Goal: Use online tool/utility: Utilize a website feature to perform a specific function

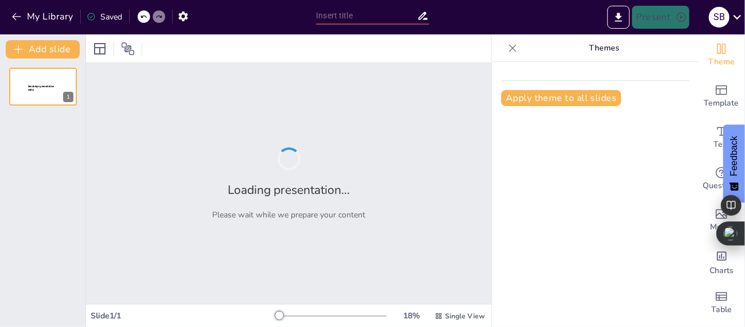
type input "Imported Spawning Review.pptx"
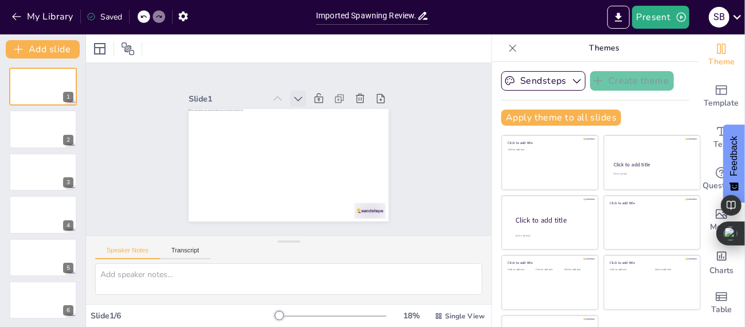
click at [321, 110] on icon at bounding box center [329, 118] width 16 height 16
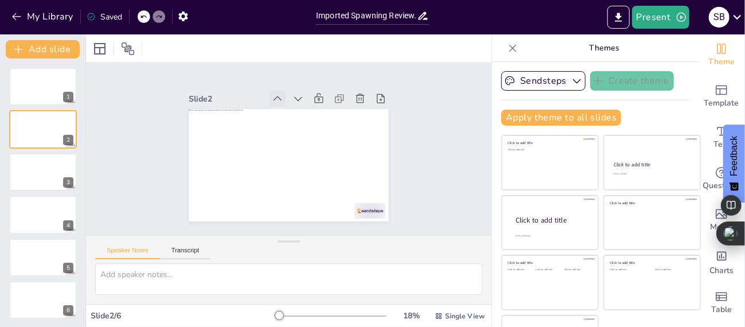
click at [292, 94] on icon at bounding box center [299, 98] width 15 height 15
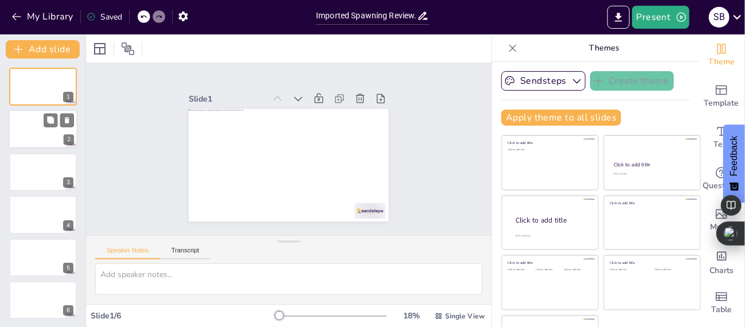
click at [34, 129] on div at bounding box center [43, 129] width 69 height 39
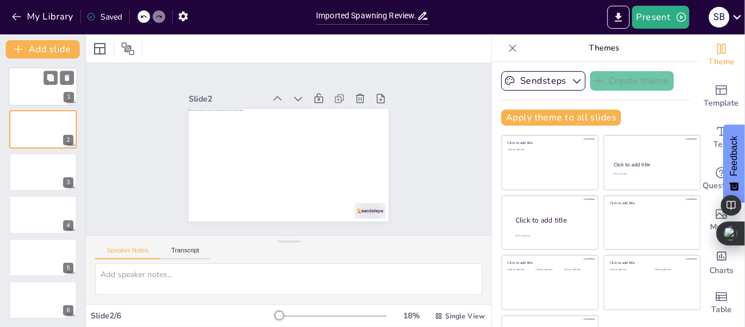
click at [42, 91] on div at bounding box center [43, 86] width 69 height 39
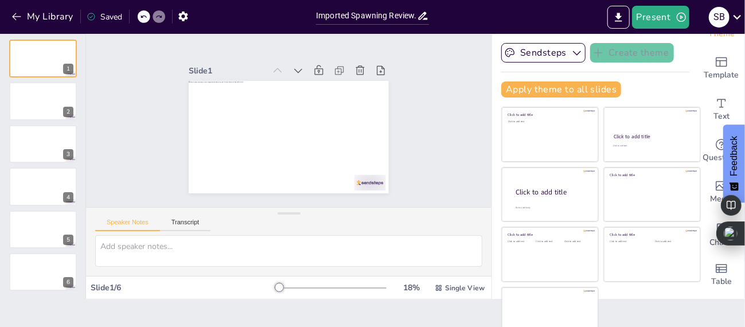
scroll to position [42, 0]
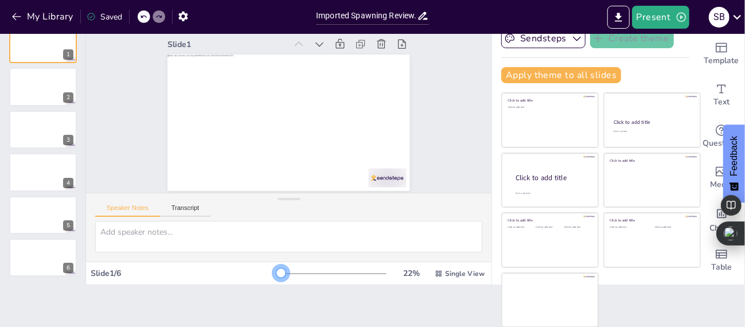
drag, startPoint x: 263, startPoint y: 273, endPoint x: 265, endPoint y: 264, distance: 9.3
click at [277, 265] on div "22 % Single View" at bounding box center [382, 274] width 211 height 18
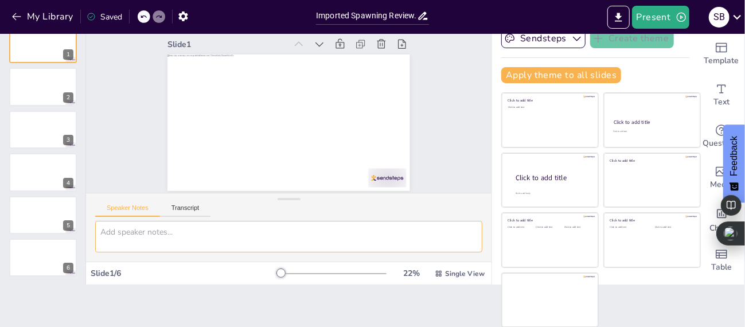
click at [154, 232] on textarea at bounding box center [288, 237] width 387 height 32
type textarea "c"
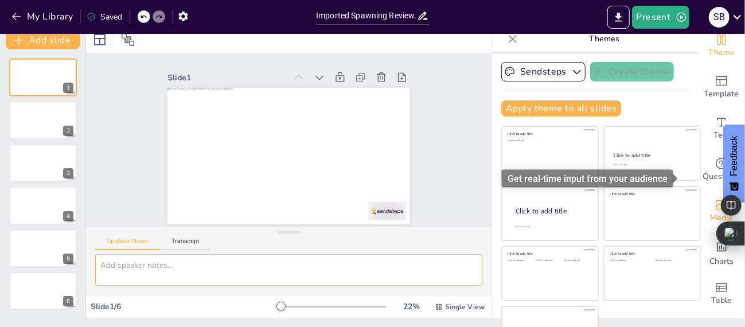
scroll to position [0, 0]
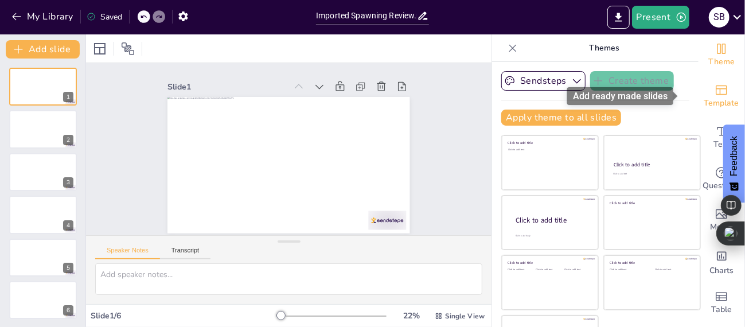
click at [710, 98] on span "Template" at bounding box center [722, 103] width 35 height 13
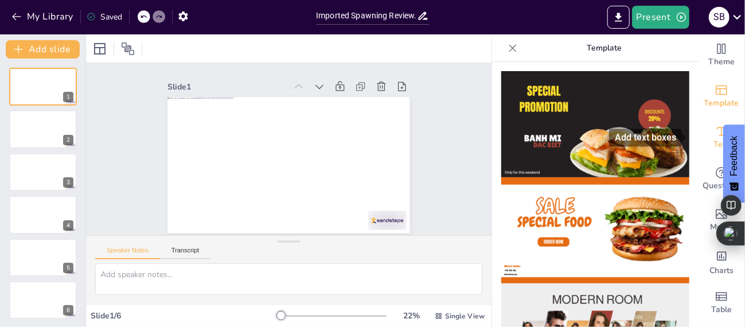
click at [715, 134] on icon "Add text boxes" at bounding box center [722, 132] width 14 height 14
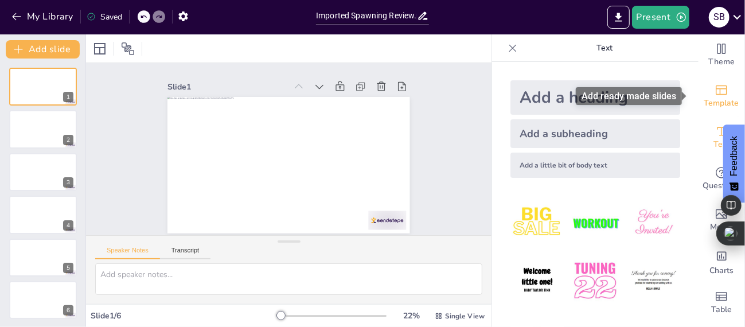
click at [716, 97] on span "Template" at bounding box center [722, 103] width 35 height 13
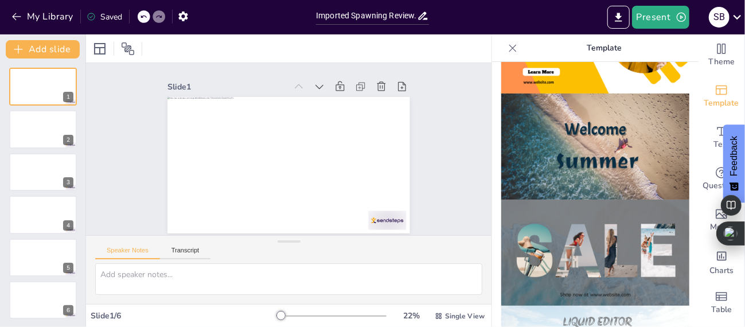
scroll to position [401, 0]
click at [604, 142] on img at bounding box center [596, 147] width 188 height 106
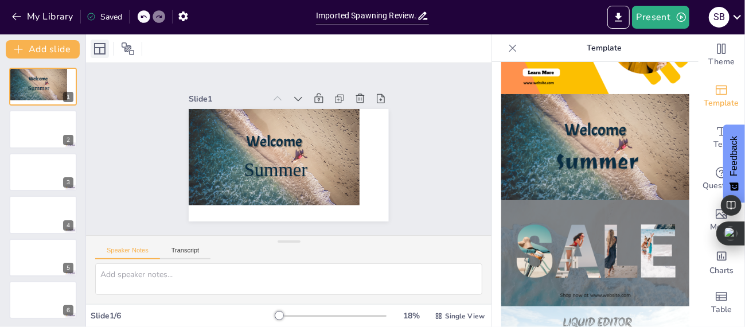
click at [104, 52] on icon at bounding box center [100, 49] width 14 height 14
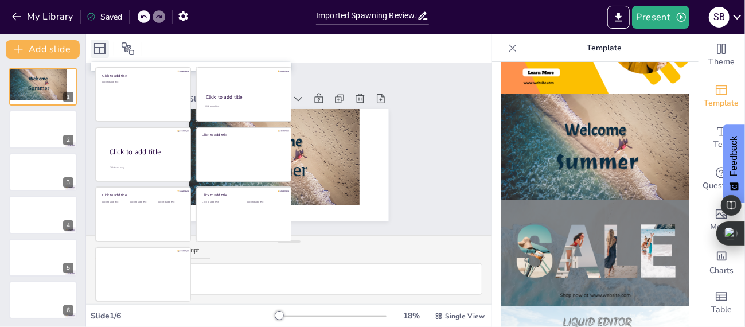
click at [104, 52] on icon at bounding box center [100, 49] width 14 height 14
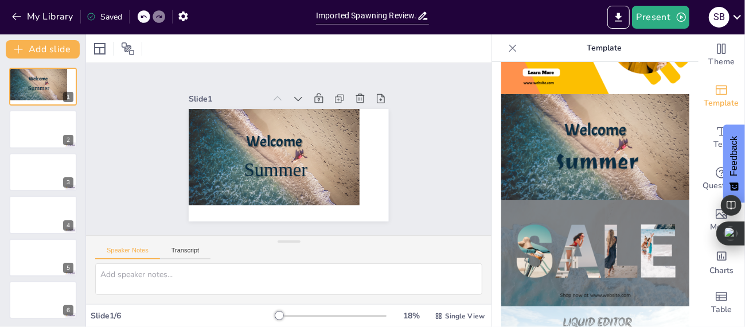
click at [374, 54] on div at bounding box center [289, 48] width 406 height 28
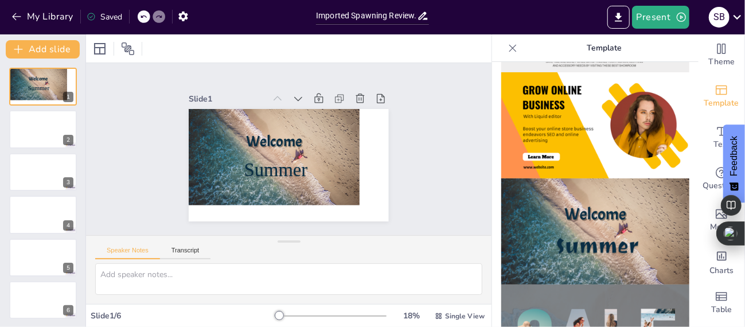
scroll to position [344, 0]
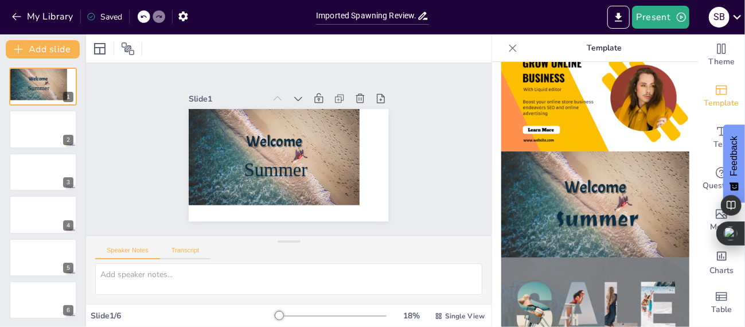
click at [199, 250] on button "Transcript" at bounding box center [185, 253] width 51 height 13
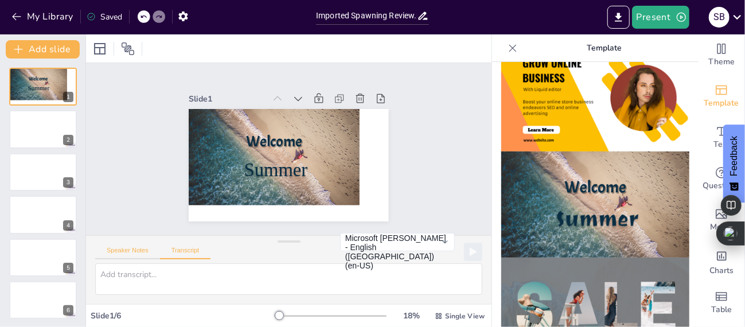
click at [123, 248] on button "Speaker Notes" at bounding box center [127, 253] width 65 height 13
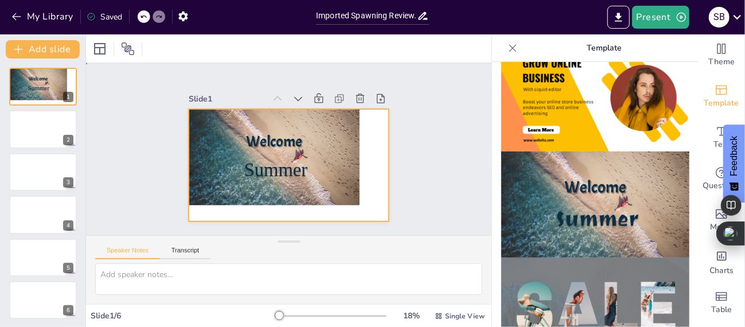
click at [327, 154] on div at bounding box center [273, 154] width 187 height 130
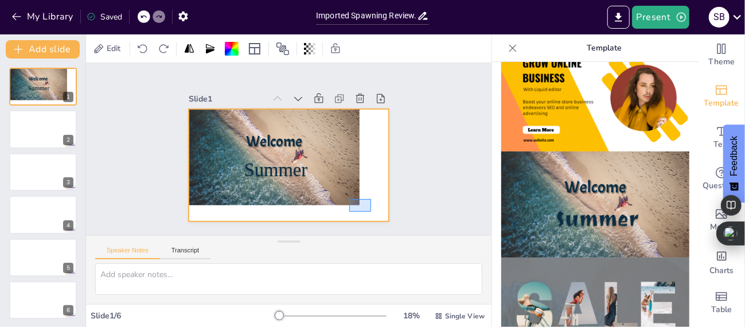
drag, startPoint x: 349, startPoint y: 199, endPoint x: 371, endPoint y: 212, distance: 25.2
click at [371, 212] on div at bounding box center [284, 164] width 225 height 169
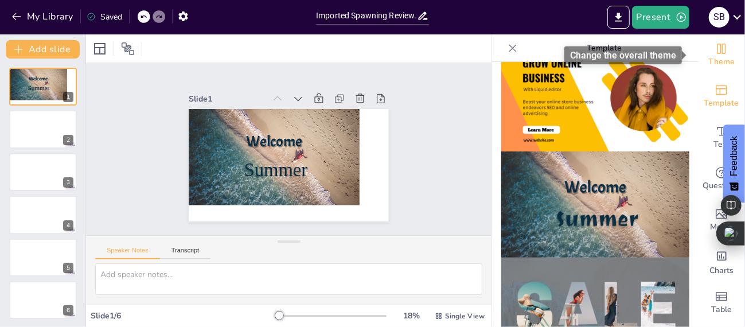
click at [715, 53] on icon "Change the overall theme" at bounding box center [722, 49] width 14 height 14
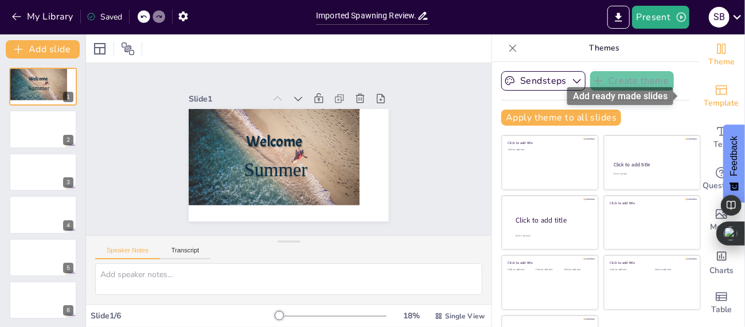
click at [705, 98] on span "Template" at bounding box center [722, 103] width 35 height 13
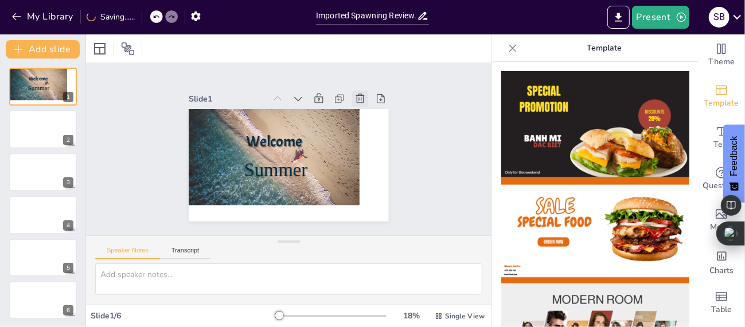
click at [362, 108] on icon at bounding box center [369, 115] width 14 height 14
type textarea "c"
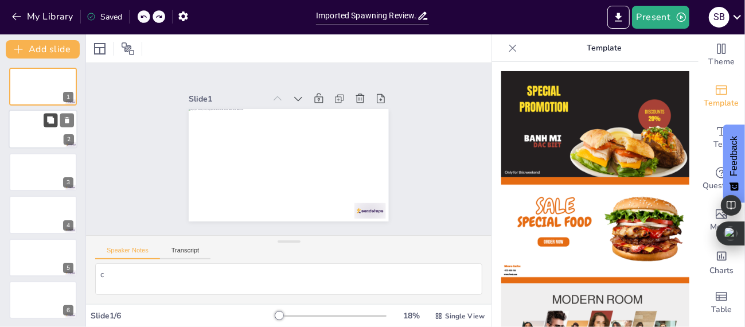
click at [49, 120] on icon at bounding box center [50, 120] width 7 height 7
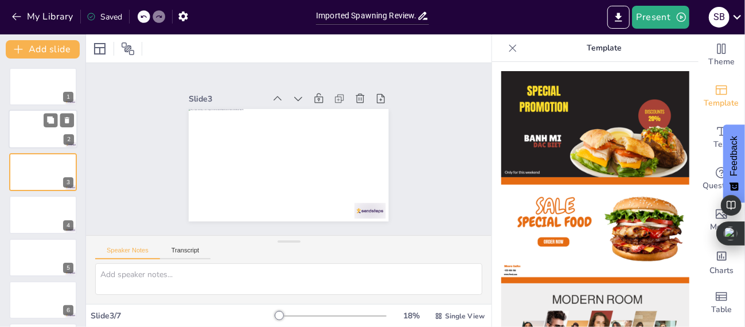
click at [41, 127] on div at bounding box center [43, 129] width 69 height 39
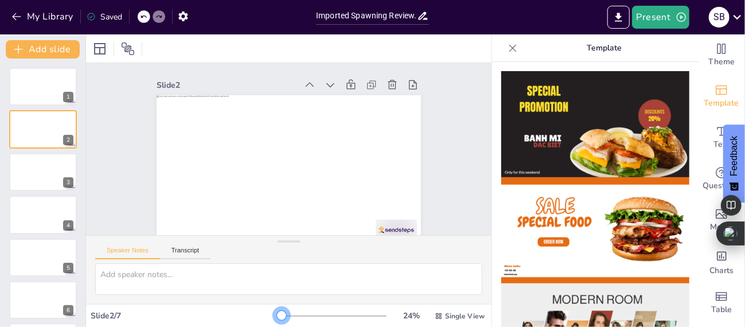
click at [277, 317] on div at bounding box center [281, 315] width 9 height 9
click at [384, 112] on icon at bounding box center [386, 114] width 4 height 4
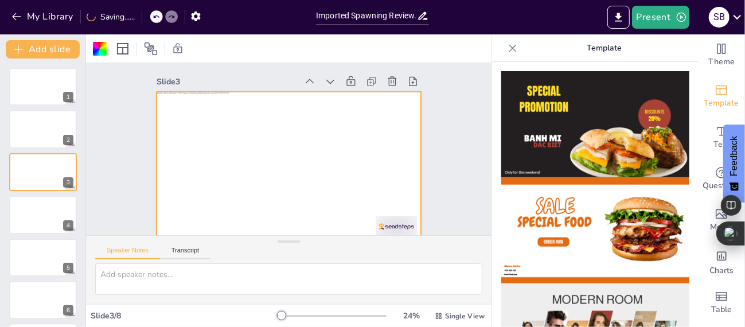
scroll to position [0, 0]
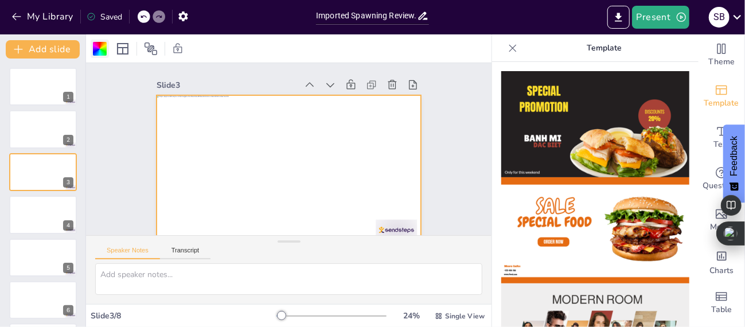
click at [97, 51] on div at bounding box center [100, 49] width 14 height 14
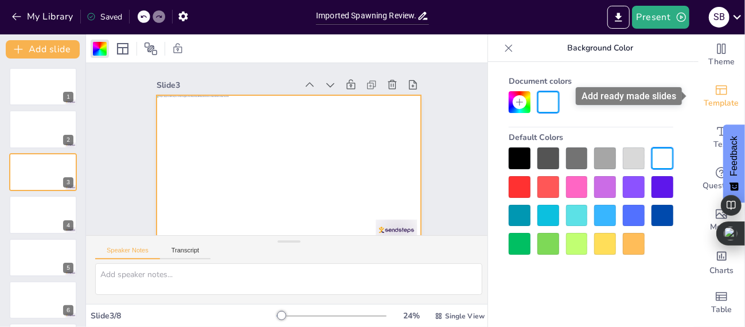
click at [715, 91] on icon "Add ready made slides" at bounding box center [722, 90] width 14 height 14
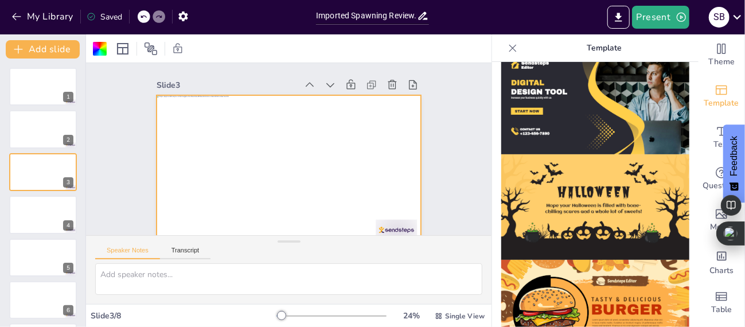
scroll to position [1190, 0]
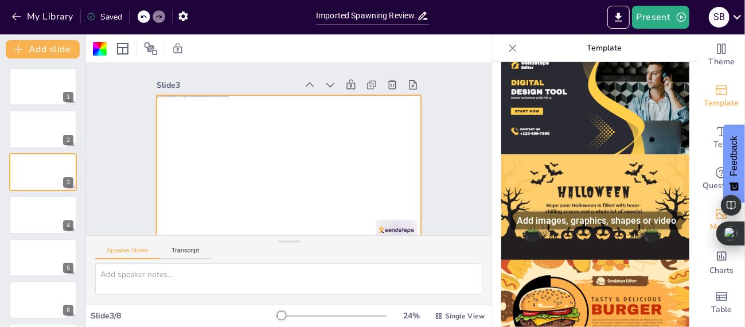
click at [715, 217] on icon "Add images, graphics, shapes or video" at bounding box center [722, 214] width 14 height 14
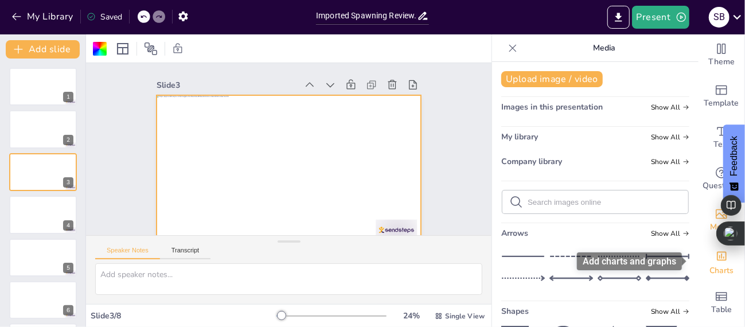
drag, startPoint x: 726, startPoint y: 234, endPoint x: 693, endPoint y: 241, distance: 34.1
click at [699, 241] on div "Theme Template Text Questions Media Charts Table" at bounding box center [722, 178] width 46 height 289
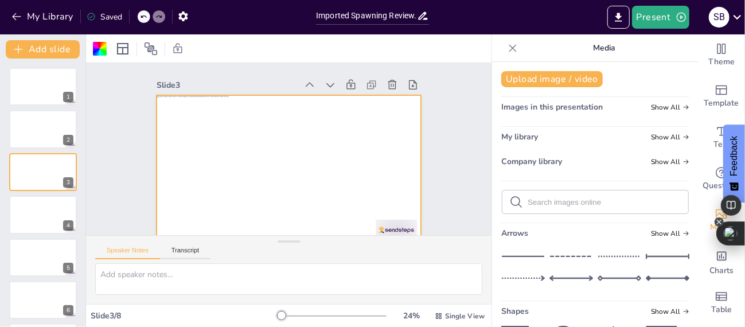
click at [720, 223] on icon at bounding box center [719, 221] width 9 height 9
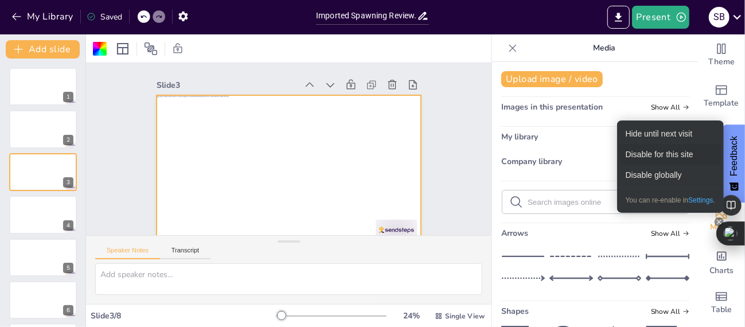
click at [661, 153] on div "Disable for this site" at bounding box center [670, 154] width 101 height 21
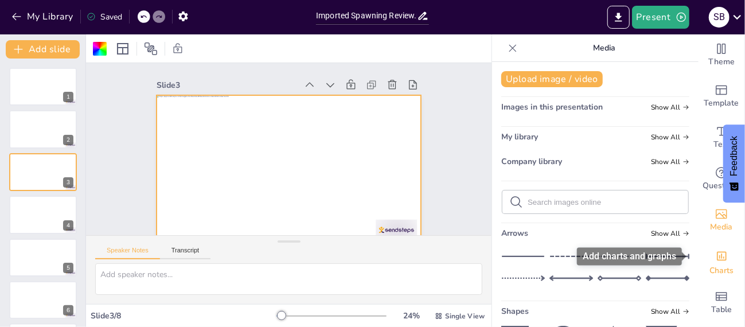
scroll to position [5, 0]
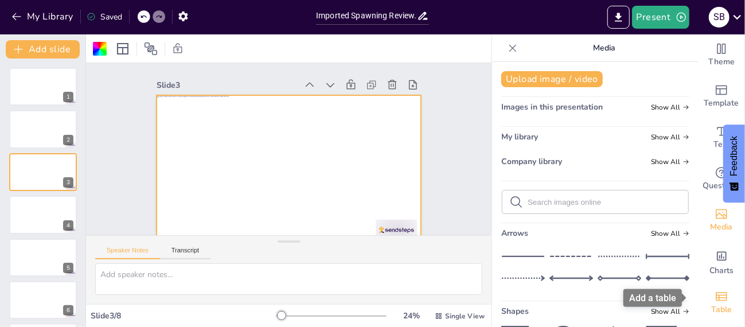
click at [715, 290] on icon "Add a table" at bounding box center [722, 297] width 14 height 14
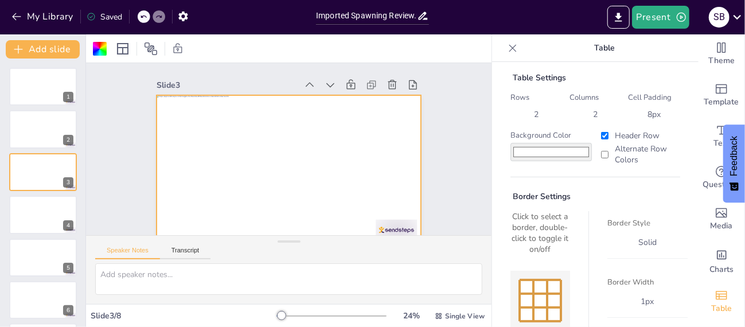
scroll to position [0, 0]
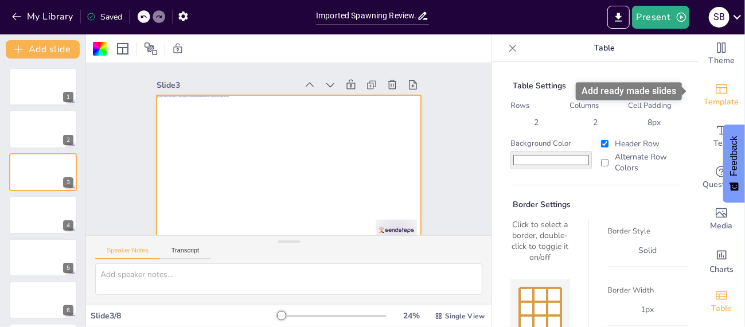
click at [716, 96] on span "Template" at bounding box center [722, 102] width 35 height 13
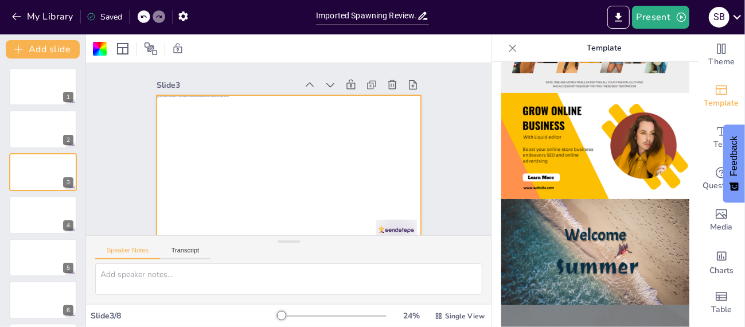
scroll to position [401, 0]
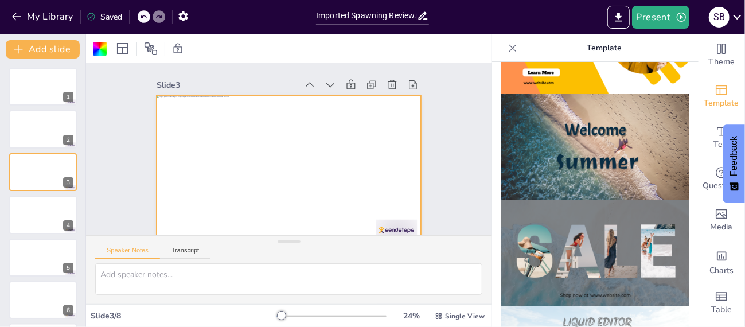
click at [588, 146] on img at bounding box center [596, 147] width 188 height 106
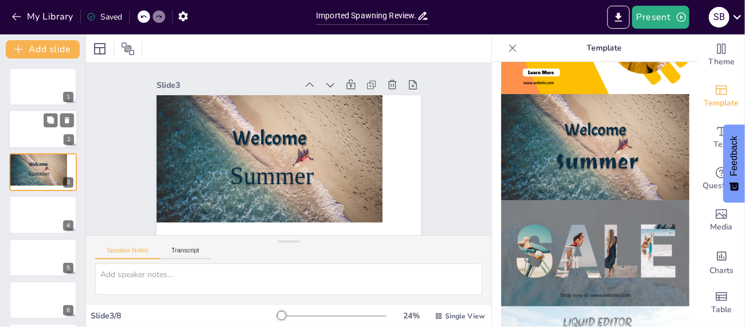
click at [41, 131] on div at bounding box center [43, 129] width 69 height 39
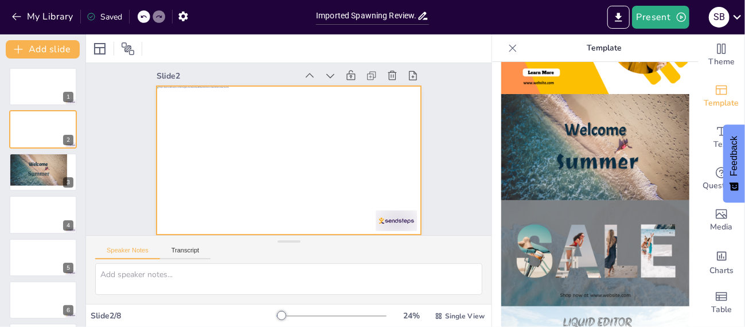
scroll to position [18, 0]
click at [219, 146] on div at bounding box center [287, 160] width 290 height 200
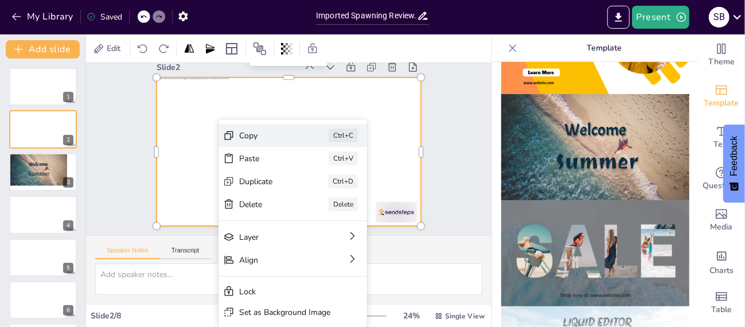
click at [313, 200] on div "Copy" at bounding box center [342, 211] width 59 height 22
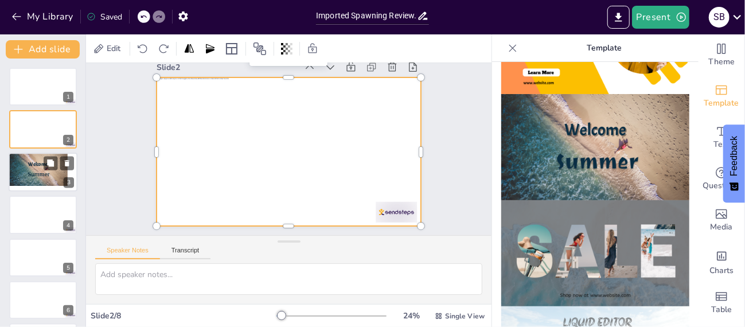
click at [59, 162] on div at bounding box center [59, 163] width 30 height 14
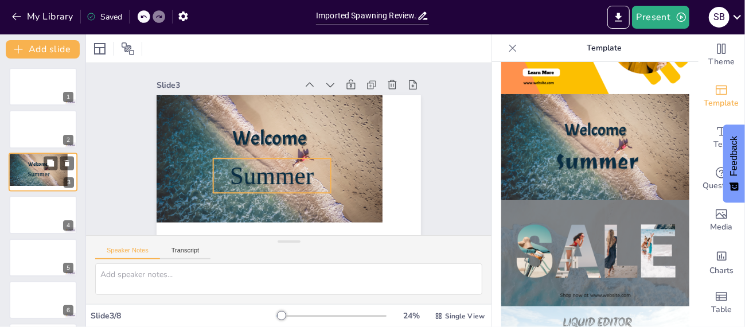
click at [24, 169] on p "Summer" at bounding box center [39, 173] width 30 height 9
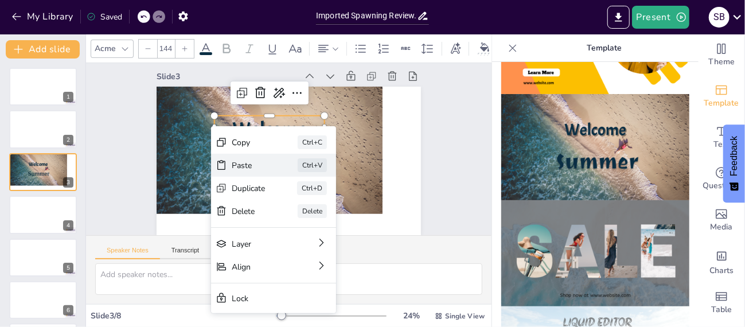
click at [290, 228] on div "Paste" at bounding box center [308, 238] width 36 height 21
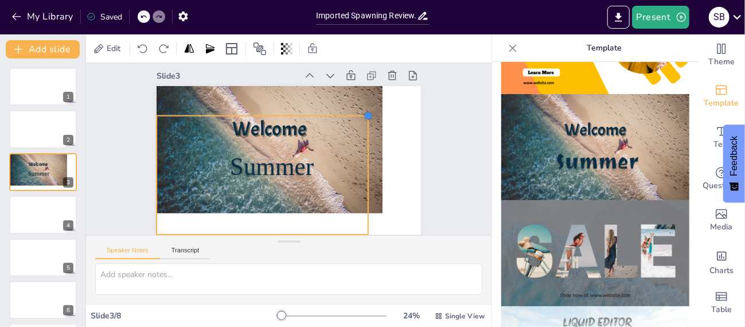
drag, startPoint x: 393, startPoint y: 94, endPoint x: 358, endPoint y: 136, distance: 54.7
click at [358, 136] on div "Welcome Summer" at bounding box center [287, 160] width 290 height 200
click at [345, 136] on div at bounding box center [255, 132] width 178 height 238
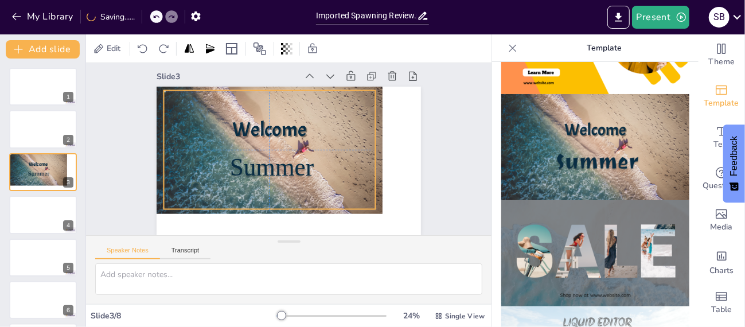
drag, startPoint x: 358, startPoint y: 136, endPoint x: 361, endPoint y: 111, distance: 24.8
click at [361, 111] on div at bounding box center [278, 132] width 209 height 243
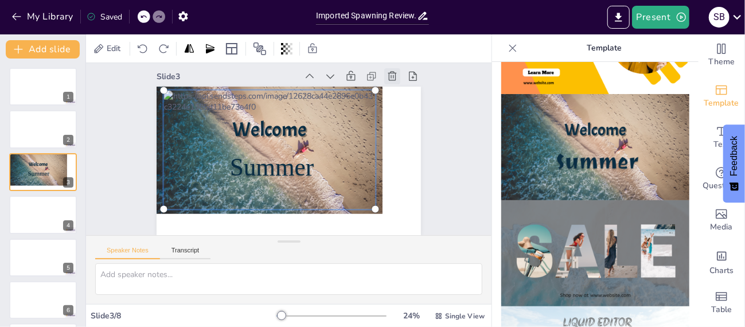
click at [405, 106] on icon at bounding box center [410, 111] width 11 height 11
